Goal: Task Accomplishment & Management: Complete application form

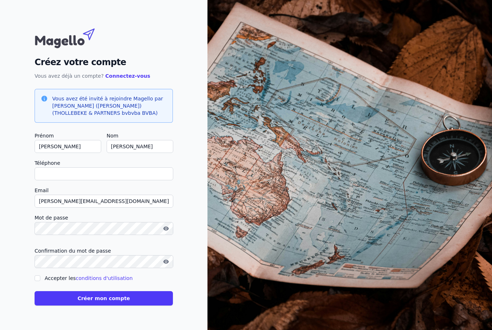
click at [48, 180] on input "Téléphone" at bounding box center [104, 173] width 139 height 13
type input "0032478394634"
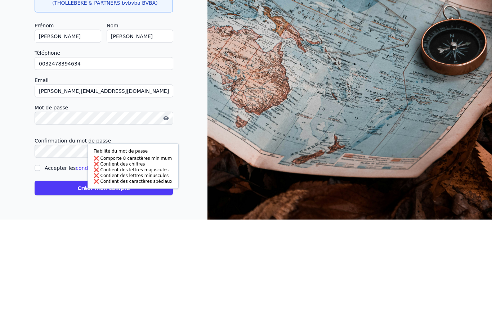
scroll to position [7, 0]
click at [166, 213] on div "Mot de passe" at bounding box center [104, 226] width 138 height 27
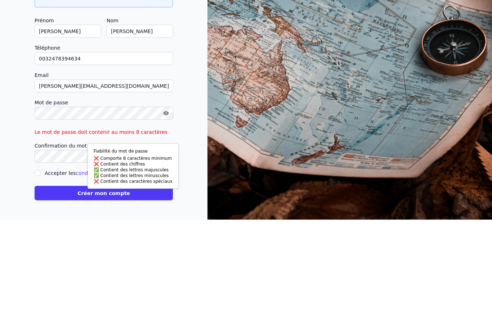
scroll to position [23, 0]
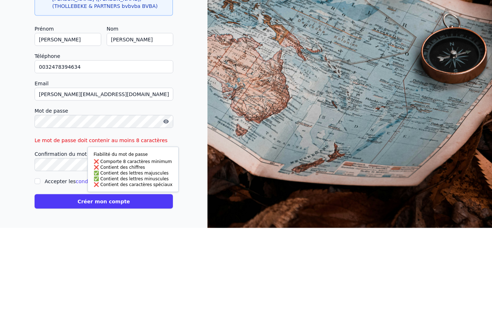
click at [163, 221] on icon "button" at bounding box center [166, 224] width 6 height 6
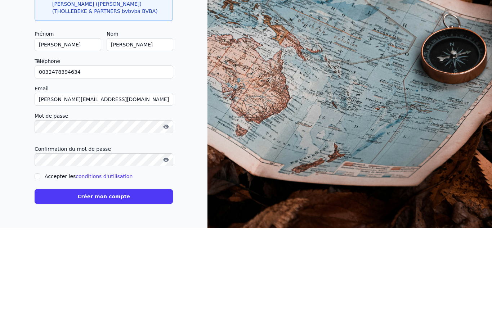
click at [164, 257] on button "button" at bounding box center [166, 261] width 12 height 9
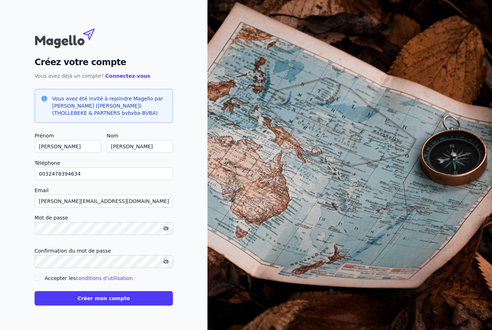
click at [45, 275] on label "Accepter les conditions d'utilisation" at bounding box center [89, 278] width 88 height 6
click at [40, 275] on input "Accepter les conditions d'utilisation" at bounding box center [38, 278] width 6 height 6
checkbox input "true"
click at [104, 291] on button "Créer mon compte" at bounding box center [104, 298] width 138 height 14
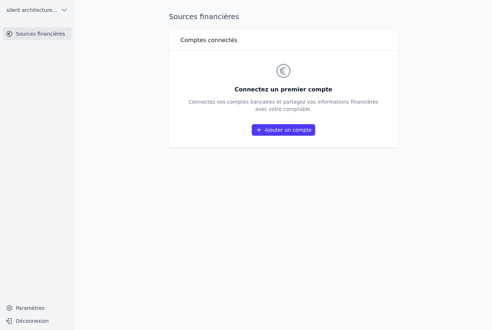
click at [295, 124] on link "Ajouter un compte" at bounding box center [283, 130] width 63 height 12
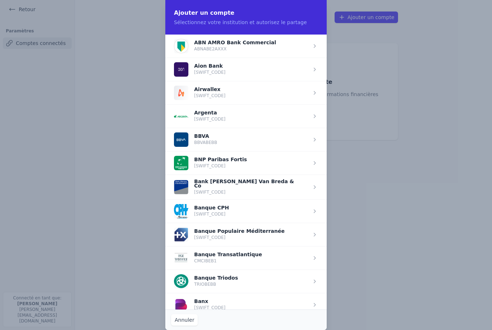
click at [226, 167] on span "button" at bounding box center [245, 162] width 161 height 23
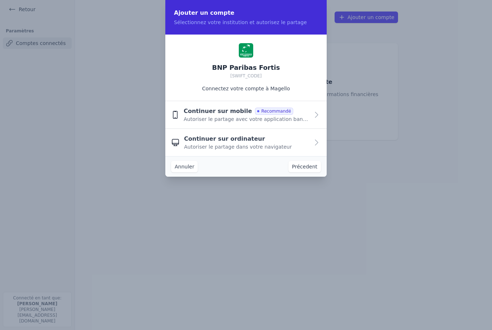
click at [293, 112] on div "Continuer sur mobile Recommandé Autoriser le partage avec votre application ban…" at bounding box center [247, 115] width 126 height 16
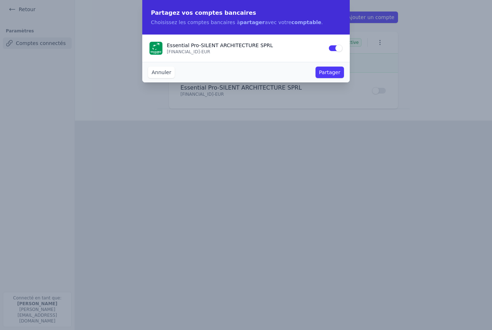
click at [326, 73] on button "Partager" at bounding box center [329, 73] width 28 height 12
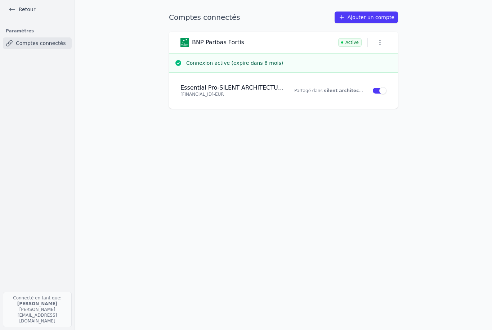
click at [378, 39] on icon "button" at bounding box center [379, 42] width 7 height 7
click at [434, 60] on div at bounding box center [246, 165] width 492 height 330
